Goal: Navigation & Orientation: Find specific page/section

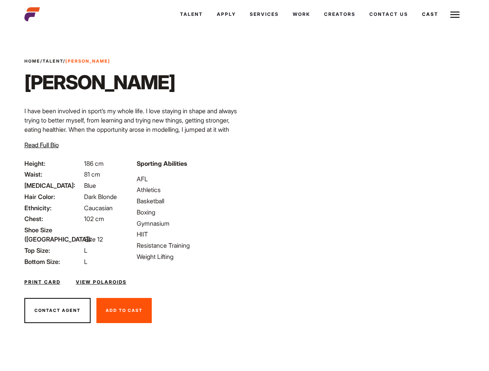
click at [429, 14] on link "Cast" at bounding box center [430, 14] width 30 height 21
click at [427, 14] on link "Cast" at bounding box center [427, 14] width 35 height 21
click at [455, 14] on img at bounding box center [454, 14] width 9 height 9
click at [427, 14] on link "Cast" at bounding box center [427, 14] width 35 height 21
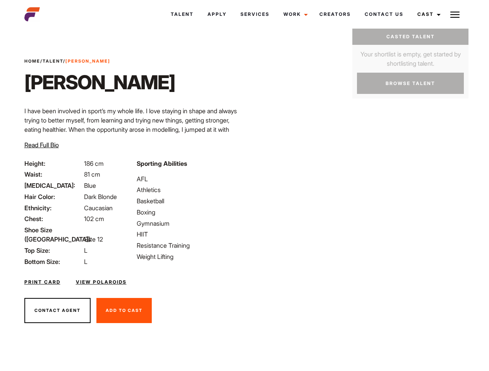
click at [455, 14] on img at bounding box center [454, 14] width 9 height 9
